Goal: Task Accomplishment & Management: Use online tool/utility

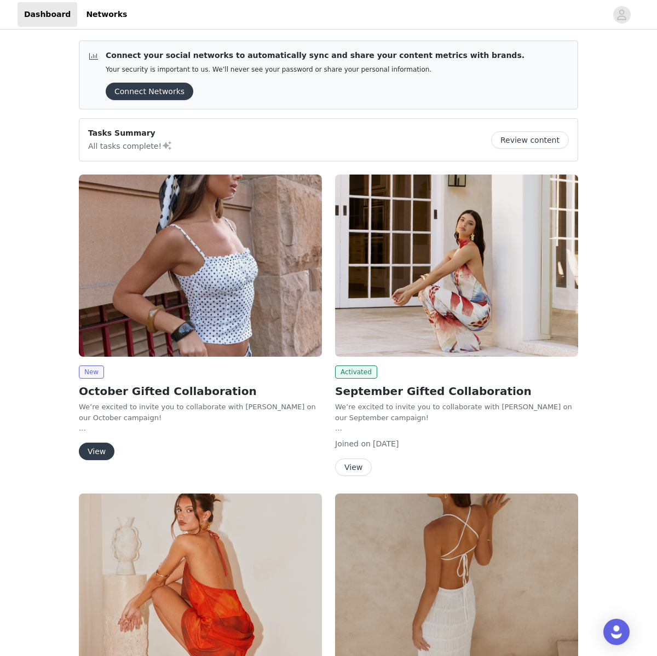
click at [108, 445] on button "View" at bounding box center [97, 452] width 36 height 18
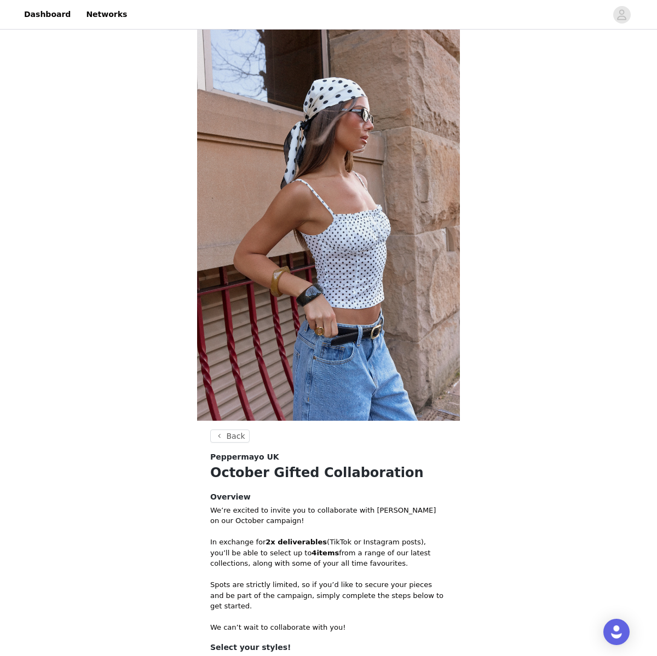
scroll to position [173, 0]
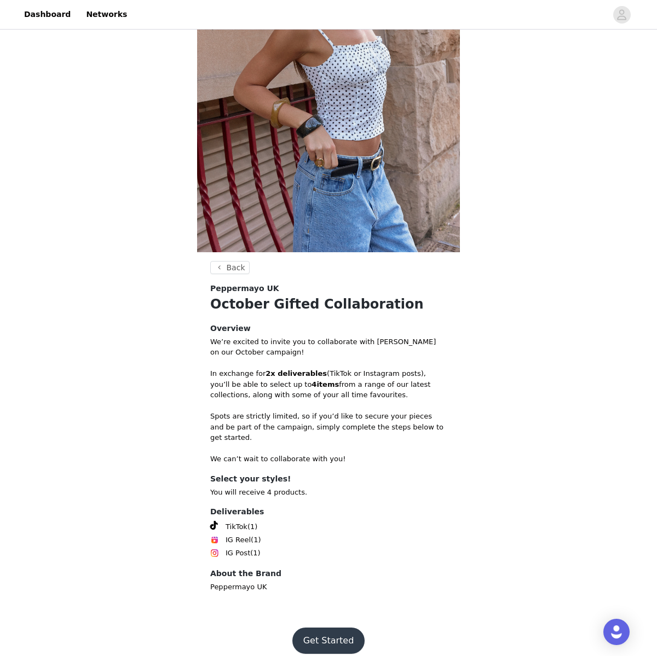
click at [332, 628] on button "Get Started" at bounding box center [328, 641] width 73 height 26
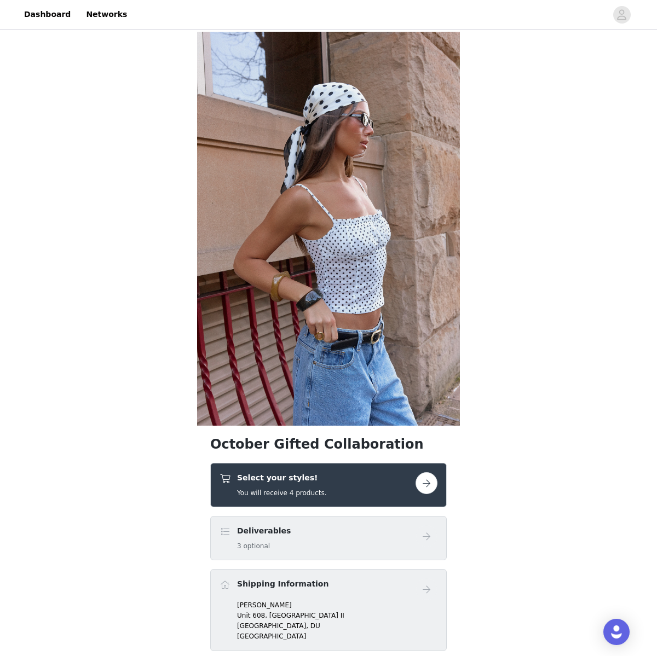
click at [427, 476] on button "button" at bounding box center [426, 483] width 22 height 22
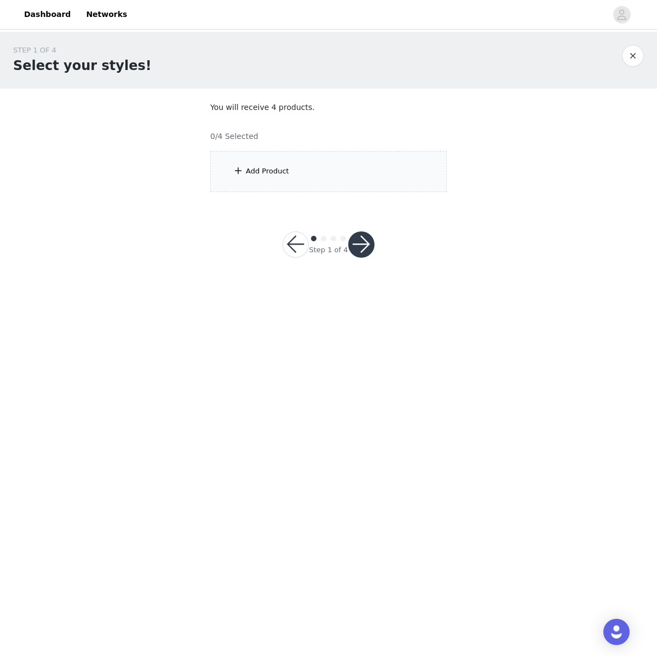
click at [296, 187] on div "Add Product" at bounding box center [328, 171] width 236 height 41
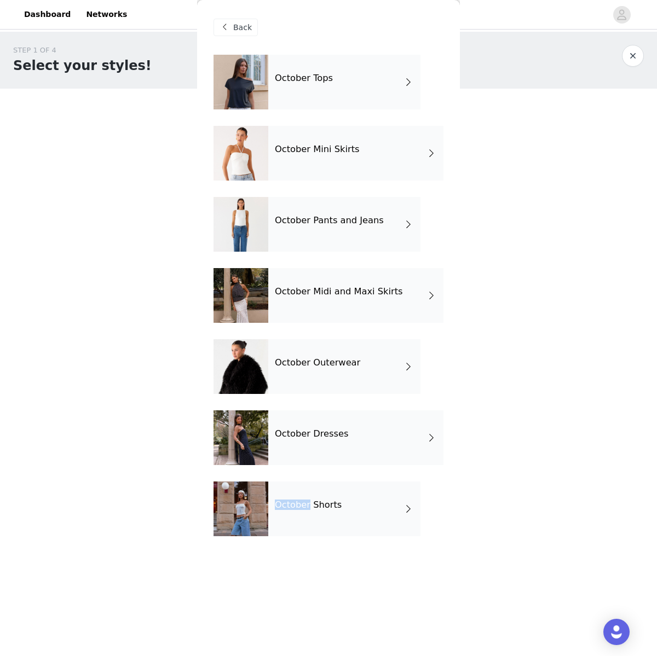
drag, startPoint x: 323, startPoint y: 486, endPoint x: 306, endPoint y: 505, distance: 25.5
click at [307, 506] on div "October Shorts" at bounding box center [344, 508] width 152 height 55
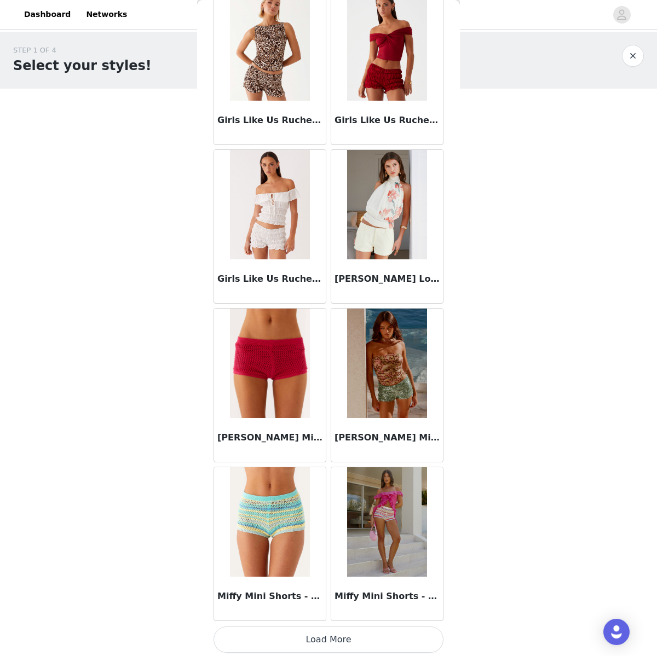
scroll to position [1018, 0]
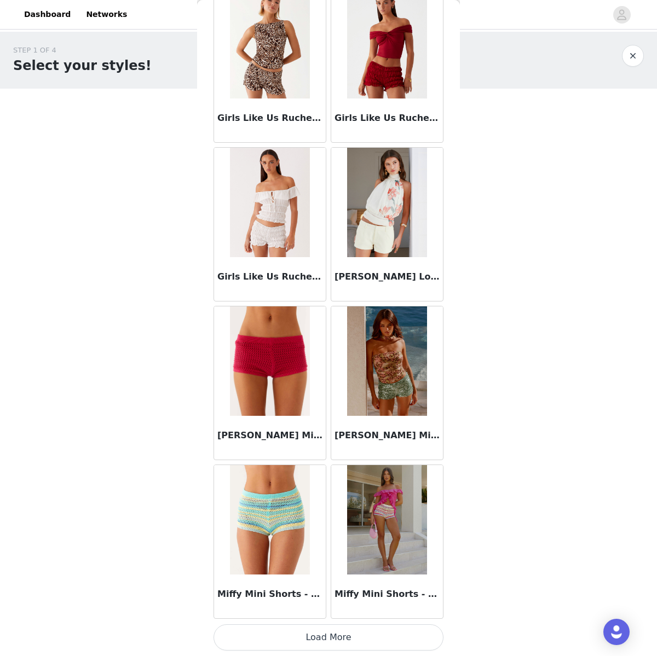
click at [324, 642] on button "Load More" at bounding box center [328, 637] width 230 height 26
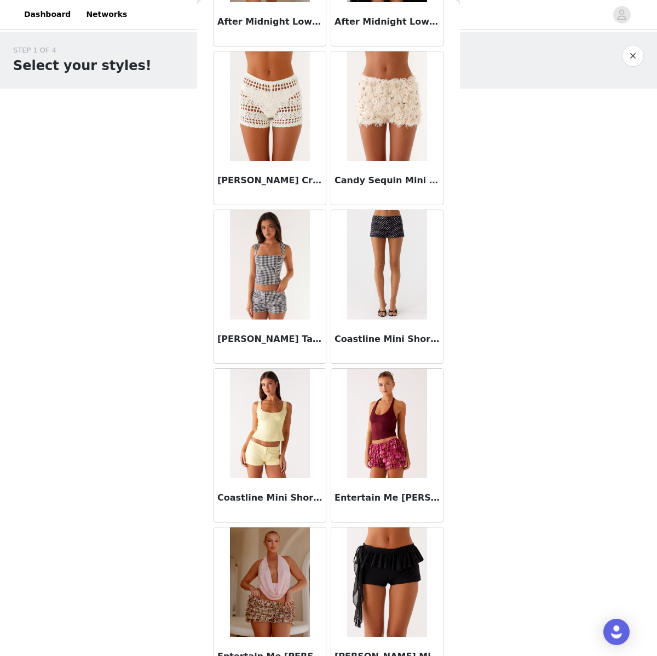
scroll to position [0, 0]
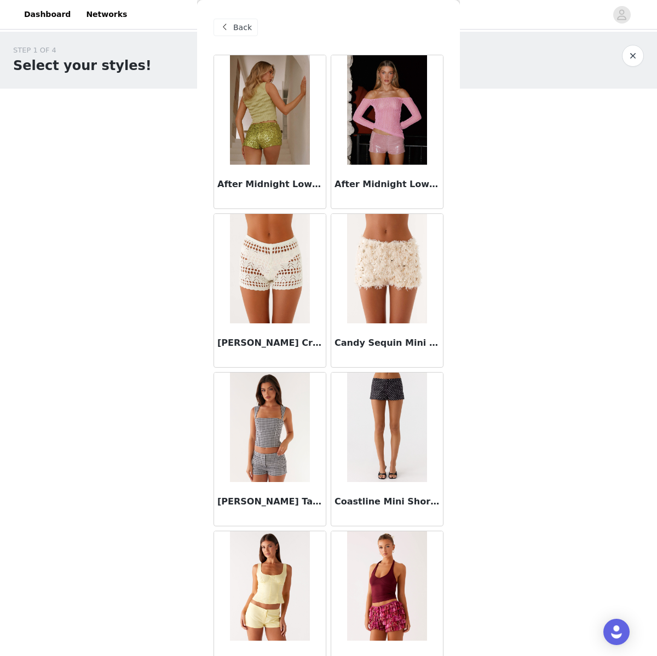
click at [230, 32] on span at bounding box center [224, 27] width 13 height 13
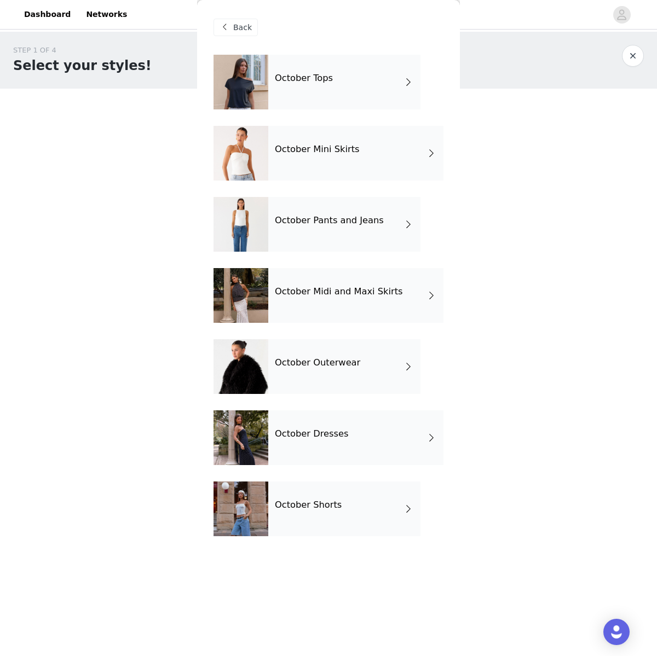
click at [305, 175] on div "October Mini Skirts" at bounding box center [355, 153] width 175 height 55
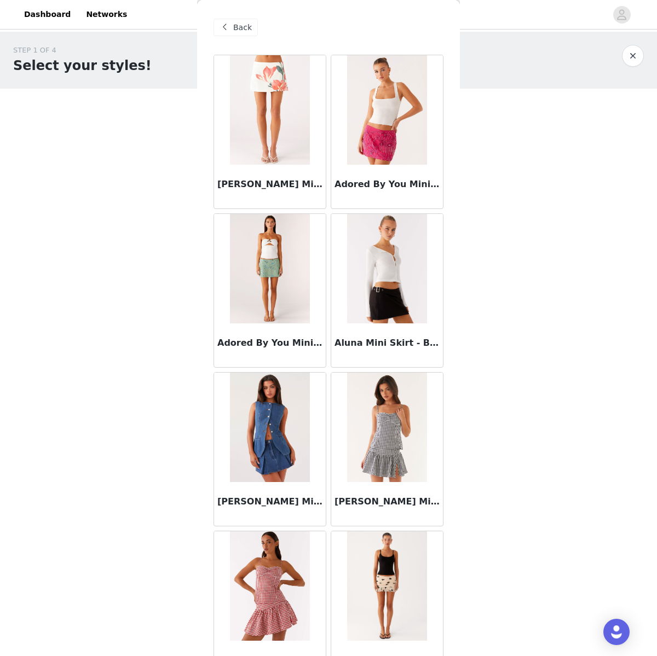
click at [387, 309] on img at bounding box center [386, 268] width 79 height 109
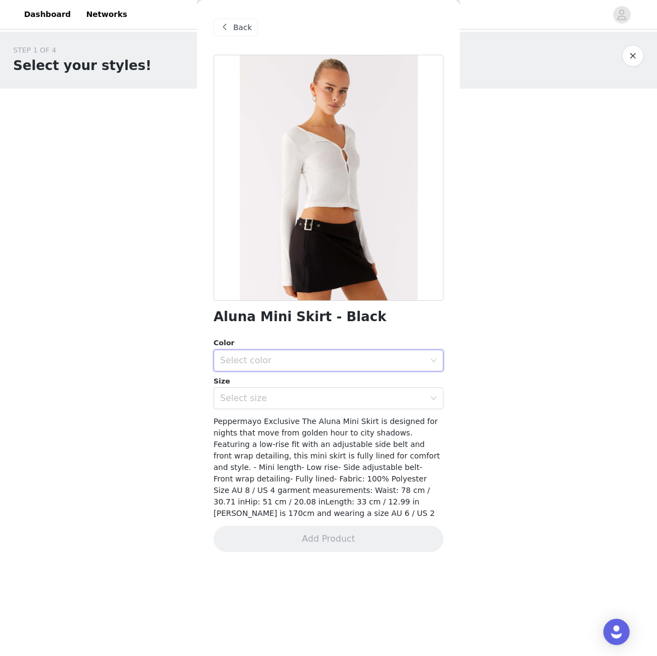
click at [432, 364] on icon "icon: down" at bounding box center [433, 361] width 7 height 8
click at [346, 381] on li "Black" at bounding box center [328, 385] width 230 height 18
click at [346, 391] on div "Select size" at bounding box center [325, 398] width 210 height 21
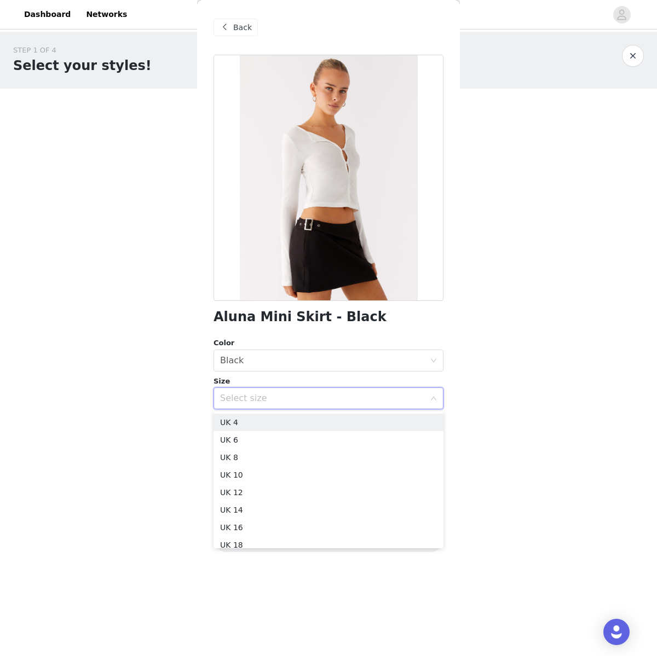
click at [346, 391] on div "Select size" at bounding box center [325, 398] width 210 height 21
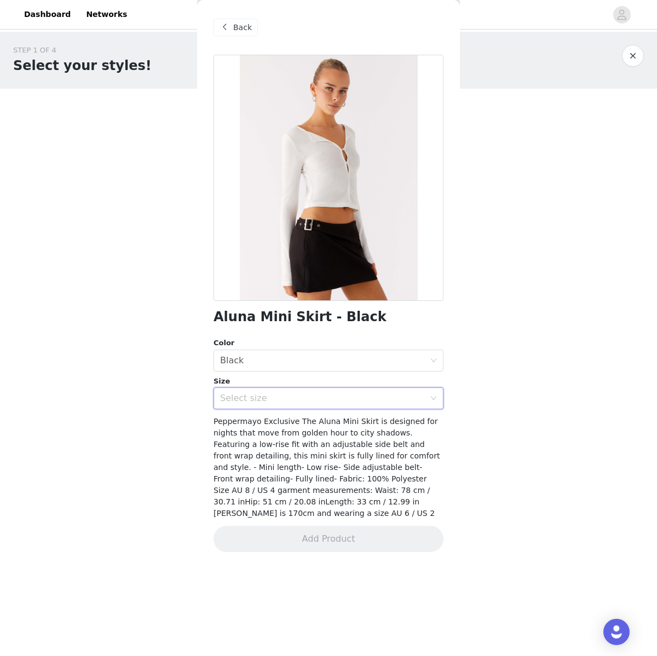
click at [338, 242] on div at bounding box center [328, 178] width 230 height 246
click at [237, 31] on span "Back" at bounding box center [242, 27] width 19 height 11
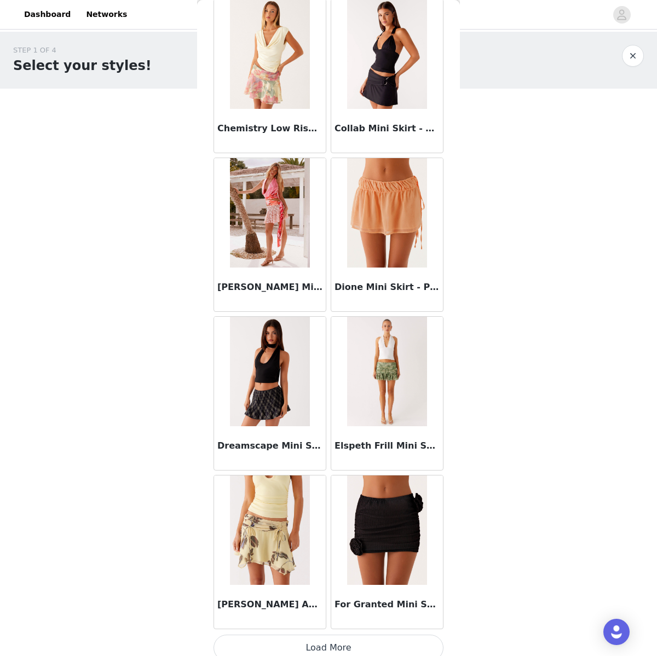
scroll to position [1018, 0]
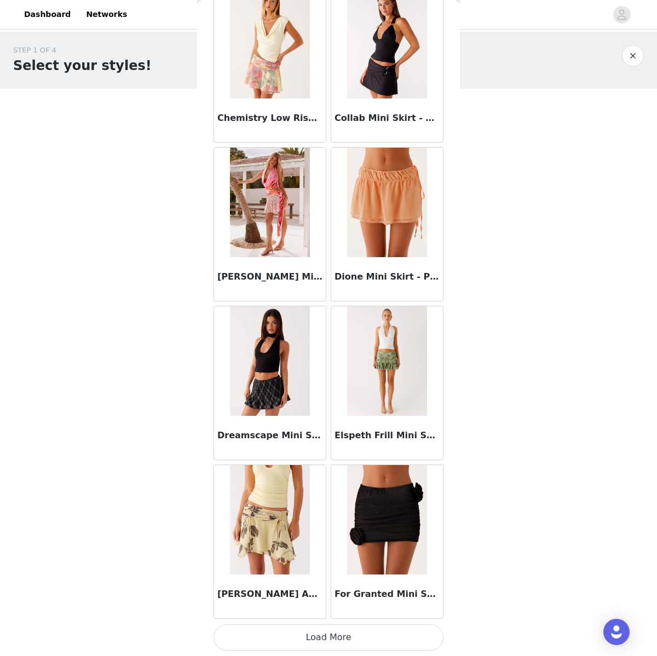
click at [351, 628] on button "Load More" at bounding box center [328, 637] width 230 height 26
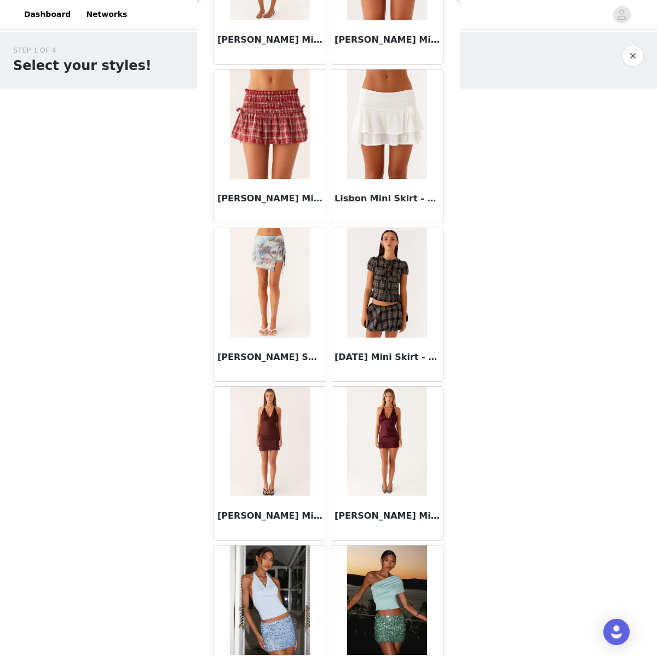
scroll to position [2605, 0]
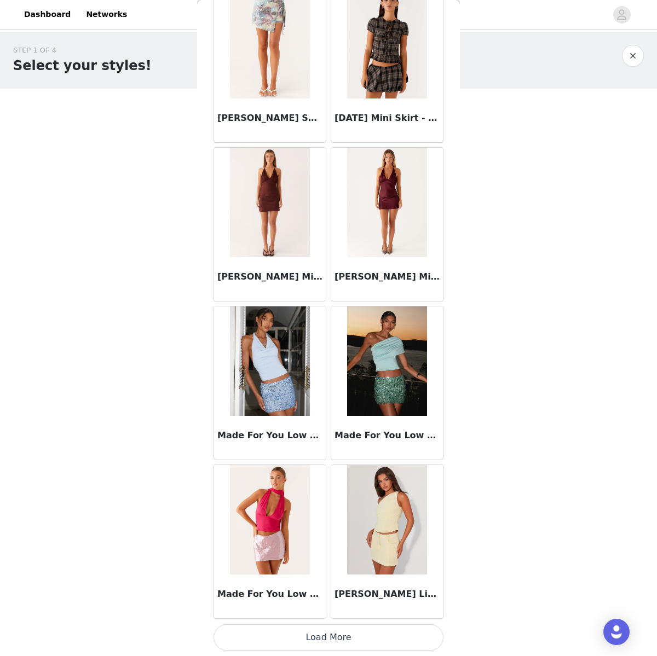
click at [335, 629] on button "Load More" at bounding box center [328, 637] width 230 height 26
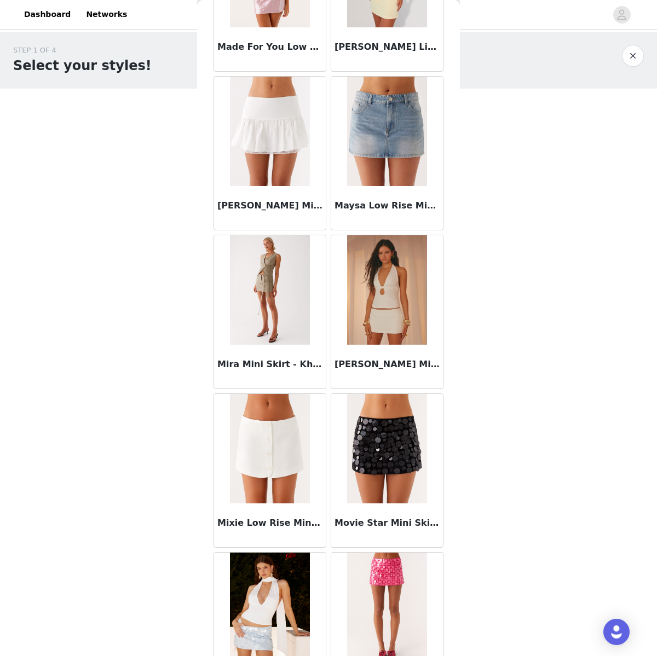
scroll to position [3229, 0]
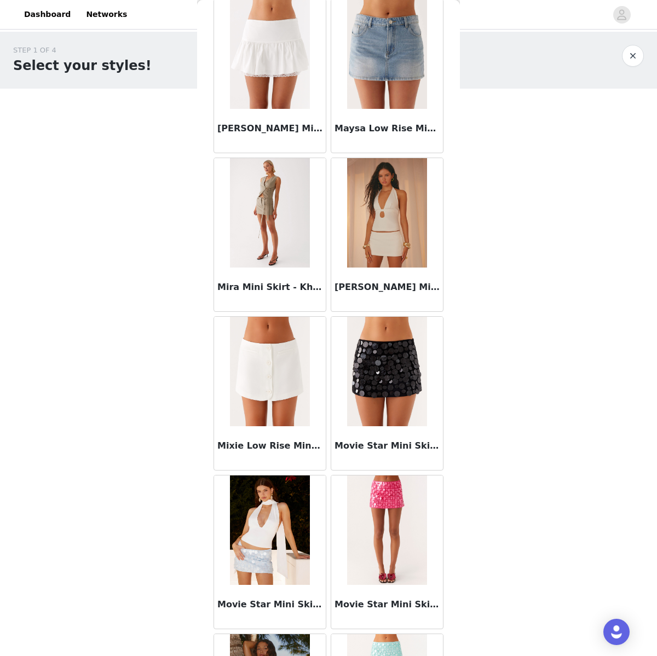
click at [265, 385] on img at bounding box center [269, 371] width 79 height 109
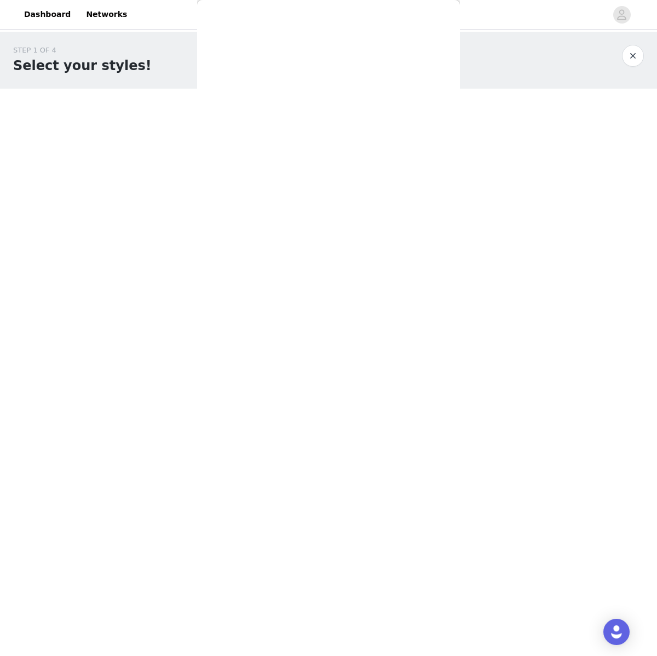
scroll to position [0, 0]
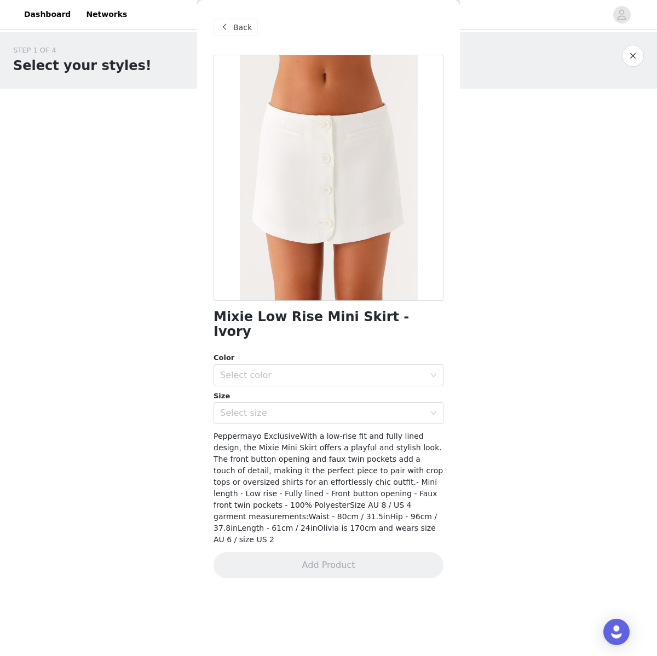
click at [231, 25] on div "Back" at bounding box center [235, 28] width 44 height 18
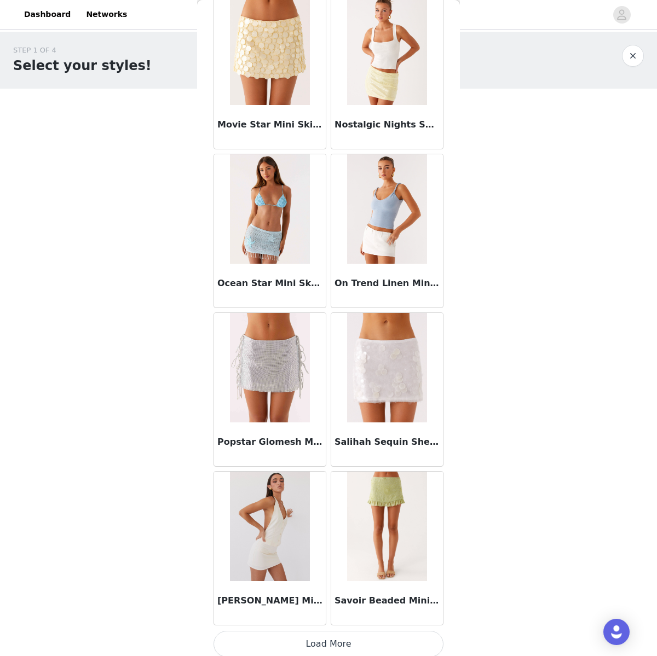
scroll to position [4191, 0]
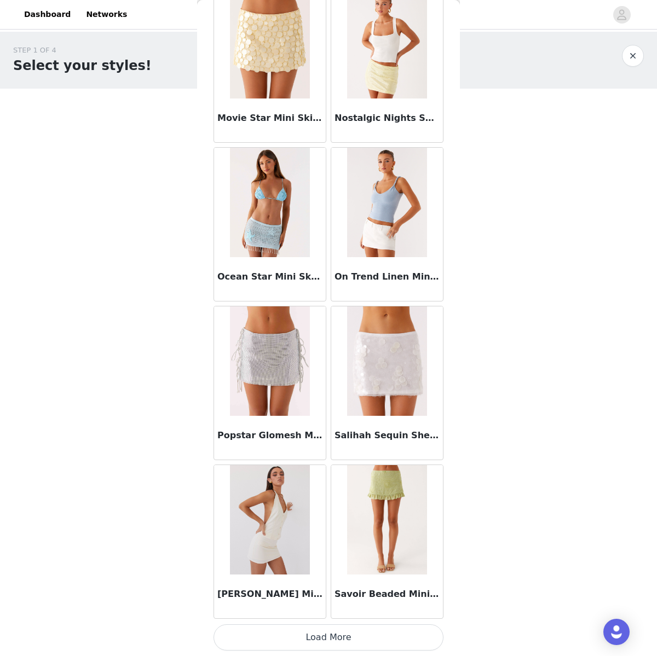
click at [359, 638] on button "Load More" at bounding box center [328, 637] width 230 height 26
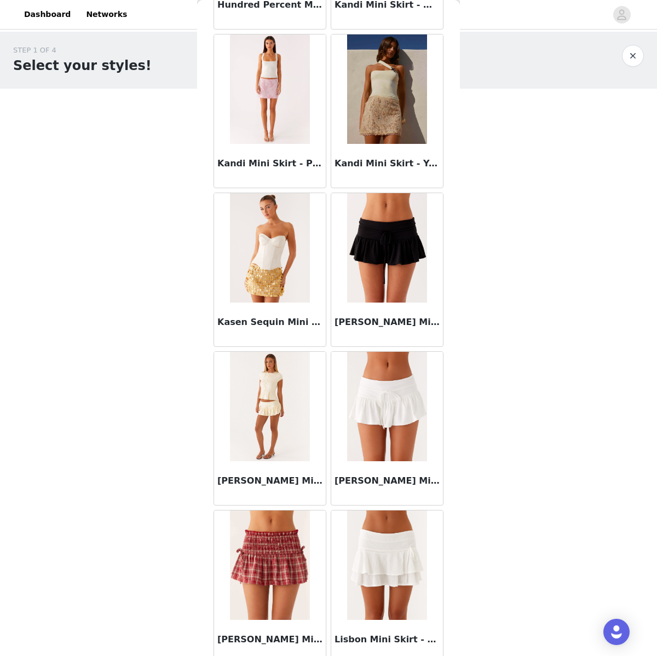
scroll to position [1944, 0]
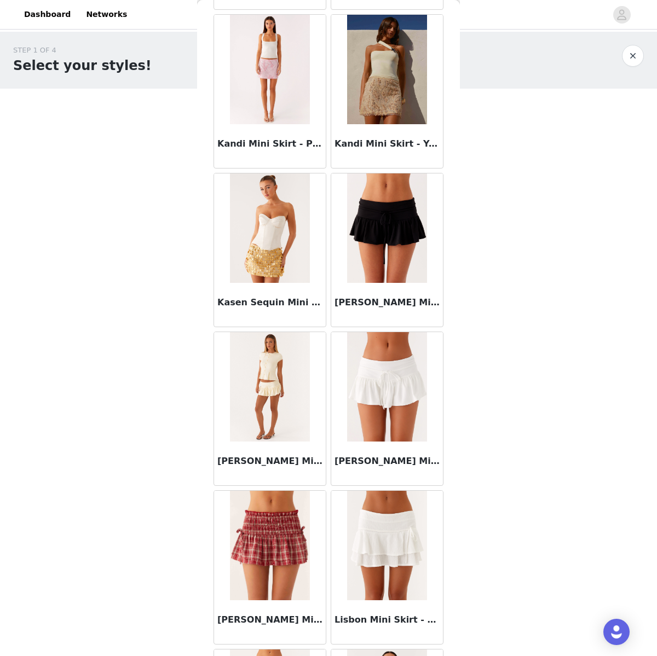
click at [399, 269] on img at bounding box center [386, 227] width 79 height 109
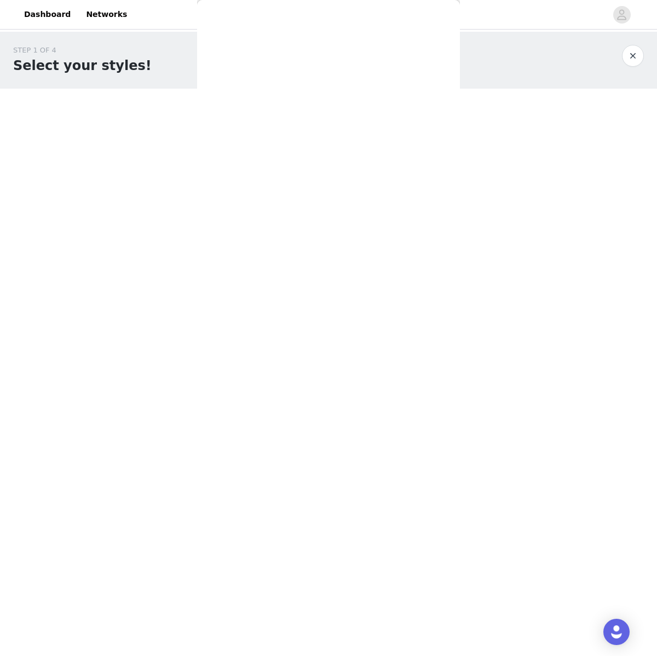
scroll to position [0, 0]
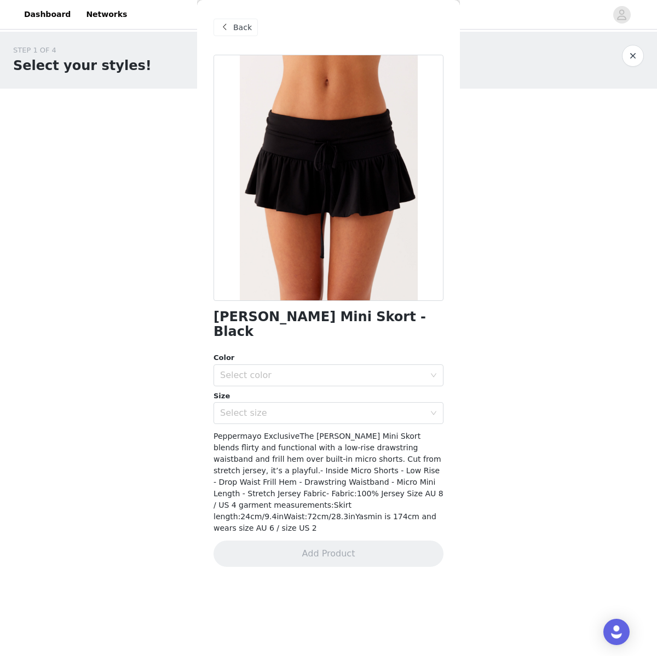
click at [235, 26] on span "Back" at bounding box center [242, 27] width 19 height 11
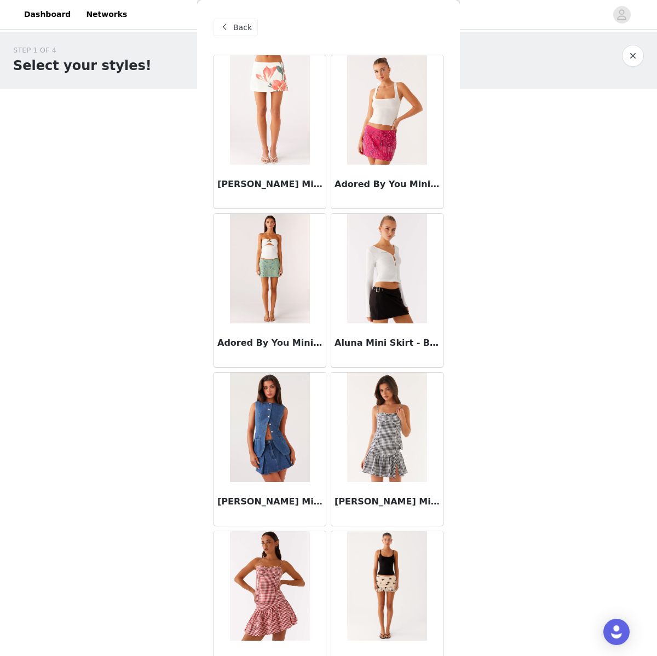
click at [228, 34] on div "Back" at bounding box center [235, 28] width 44 height 18
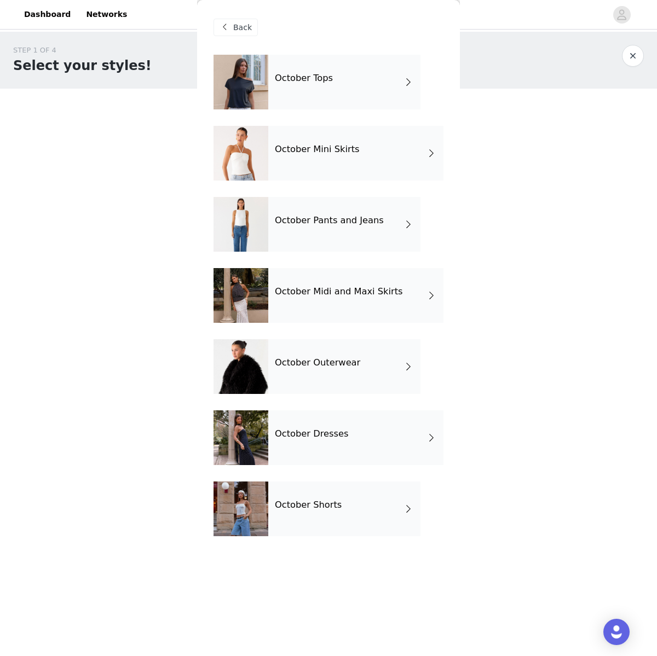
click at [313, 89] on div "October Tops" at bounding box center [344, 82] width 152 height 55
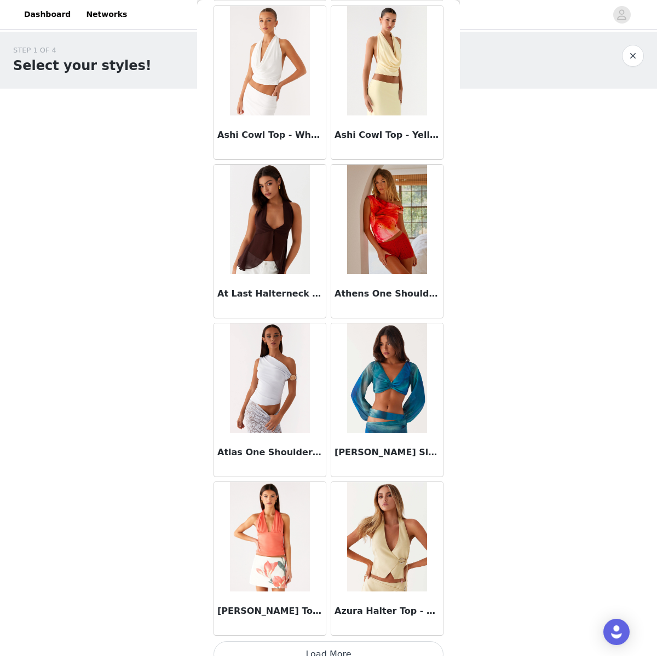
scroll to position [1018, 0]
